Goal: Task Accomplishment & Management: Manage account settings

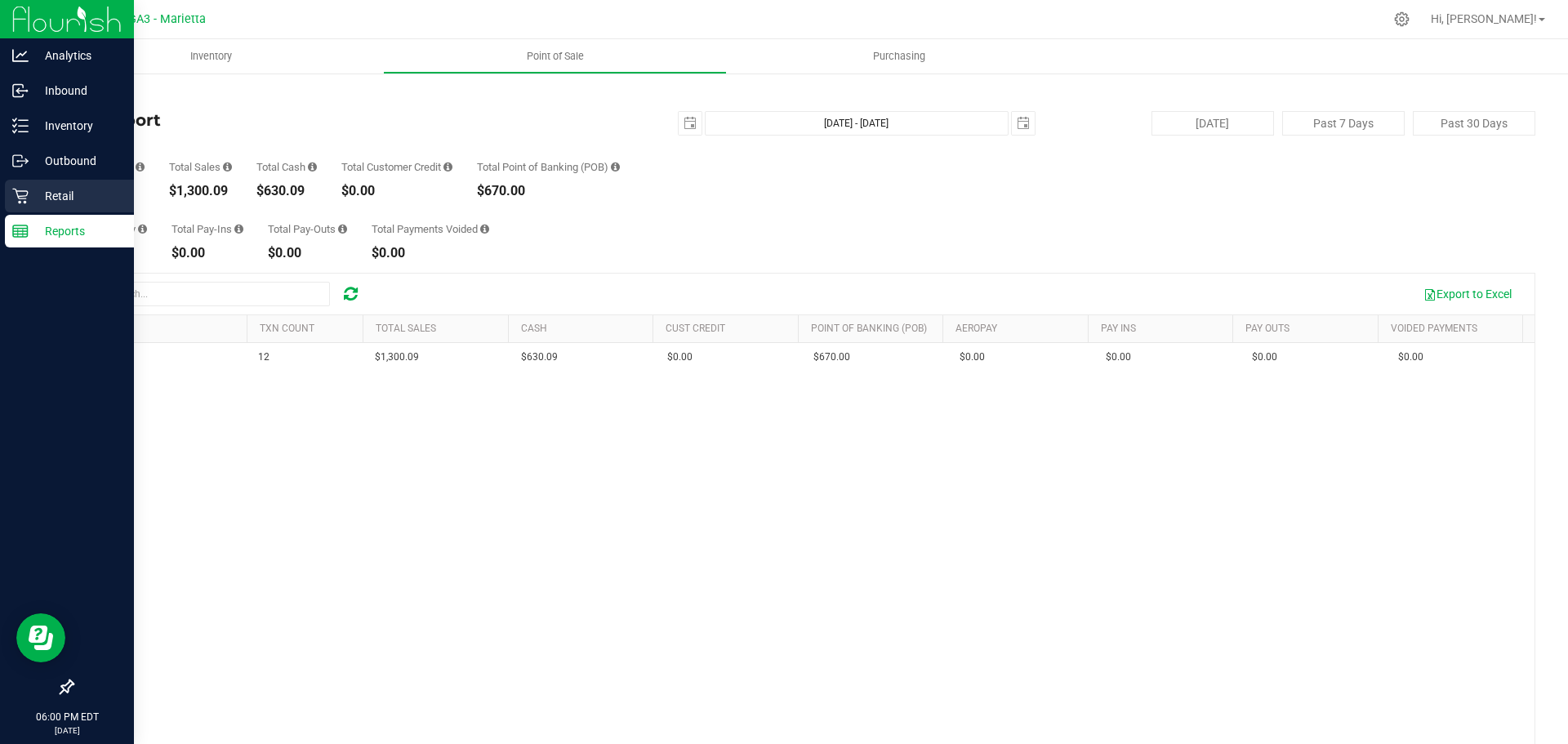
click at [30, 200] on p "Retail" at bounding box center [77, 196] width 98 height 19
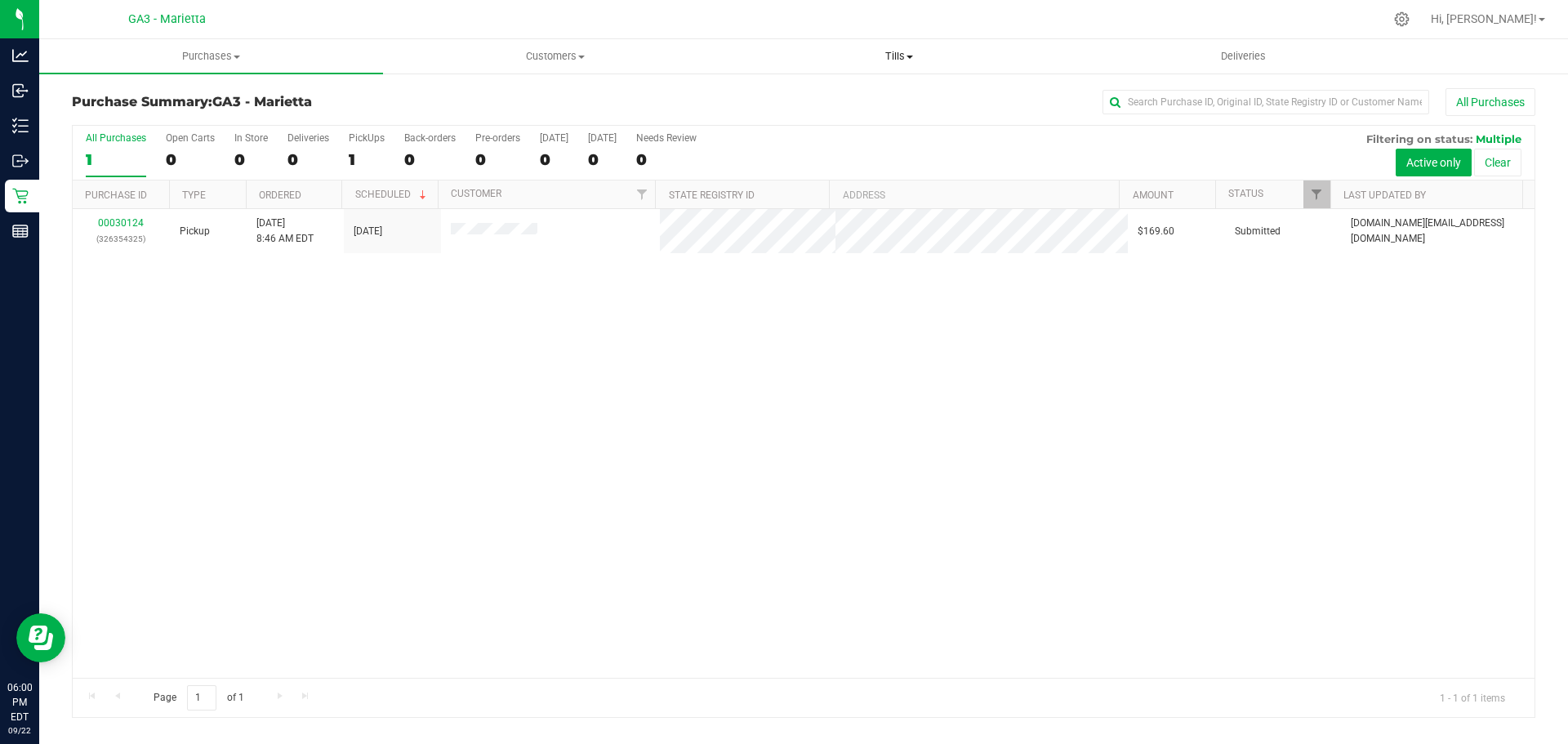
click at [910, 56] on span at bounding box center [909, 58] width 6 height 4
click at [861, 94] on li "Manage tills" at bounding box center [899, 99] width 344 height 19
